Goal: Consume media (video, audio)

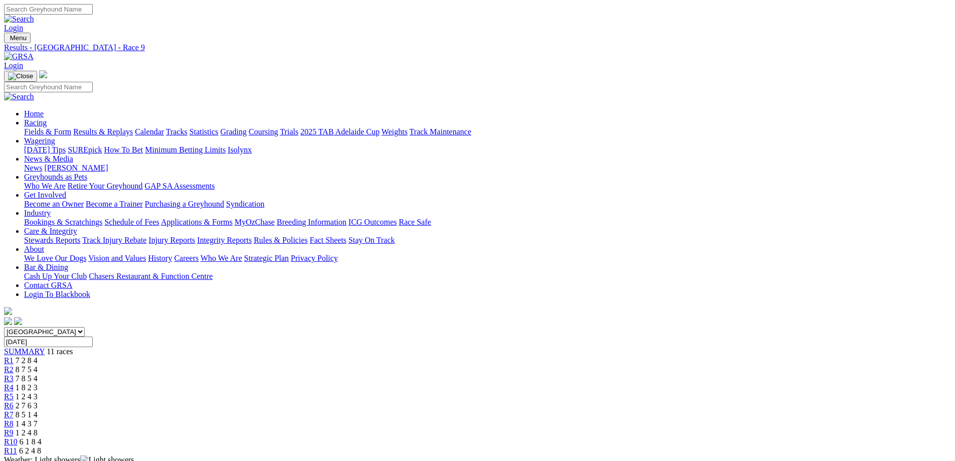
click at [17, 446] on span "R11" at bounding box center [10, 450] width 13 height 9
